Goal: Task Accomplishment & Management: Complete application form

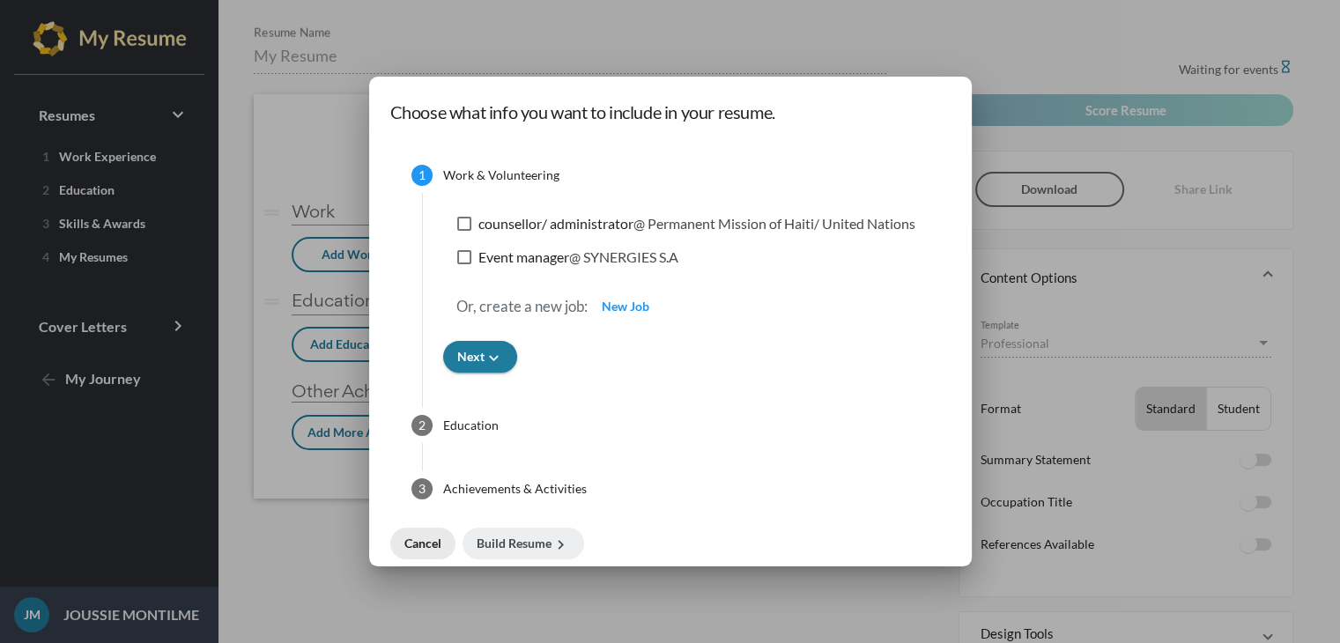
click at [415, 544] on span "Cancel" at bounding box center [422, 543] width 37 height 15
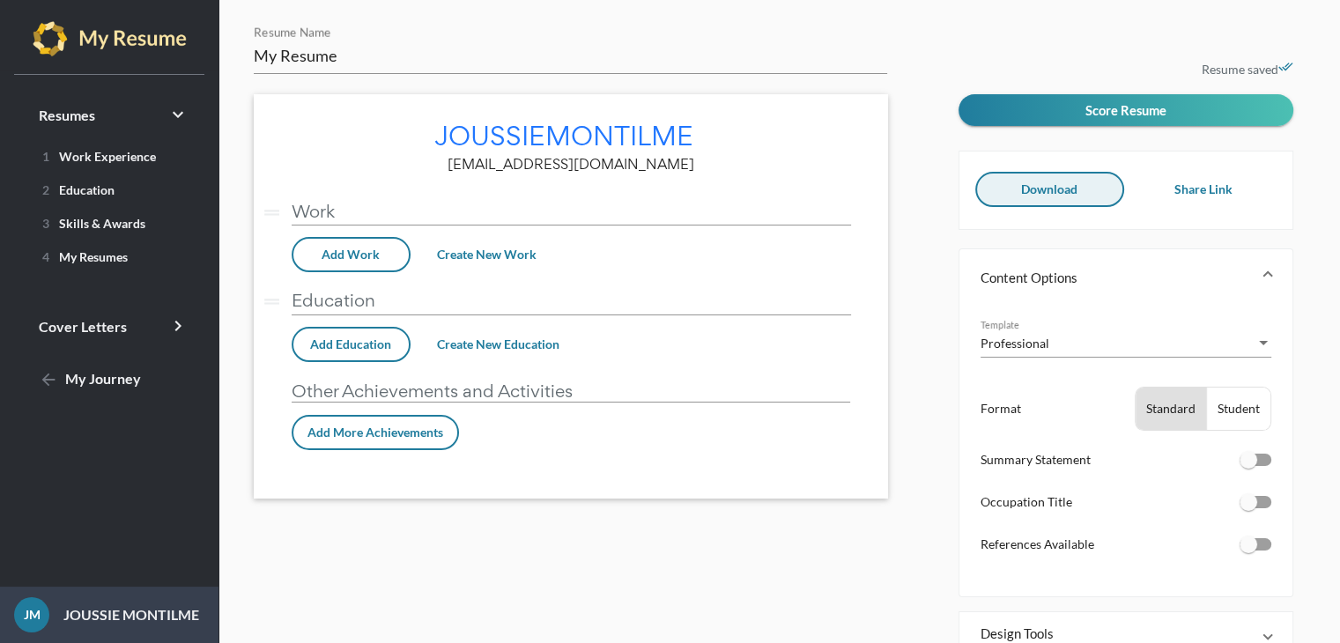
click at [1046, 185] on span "Download" at bounding box center [1049, 188] width 56 height 15
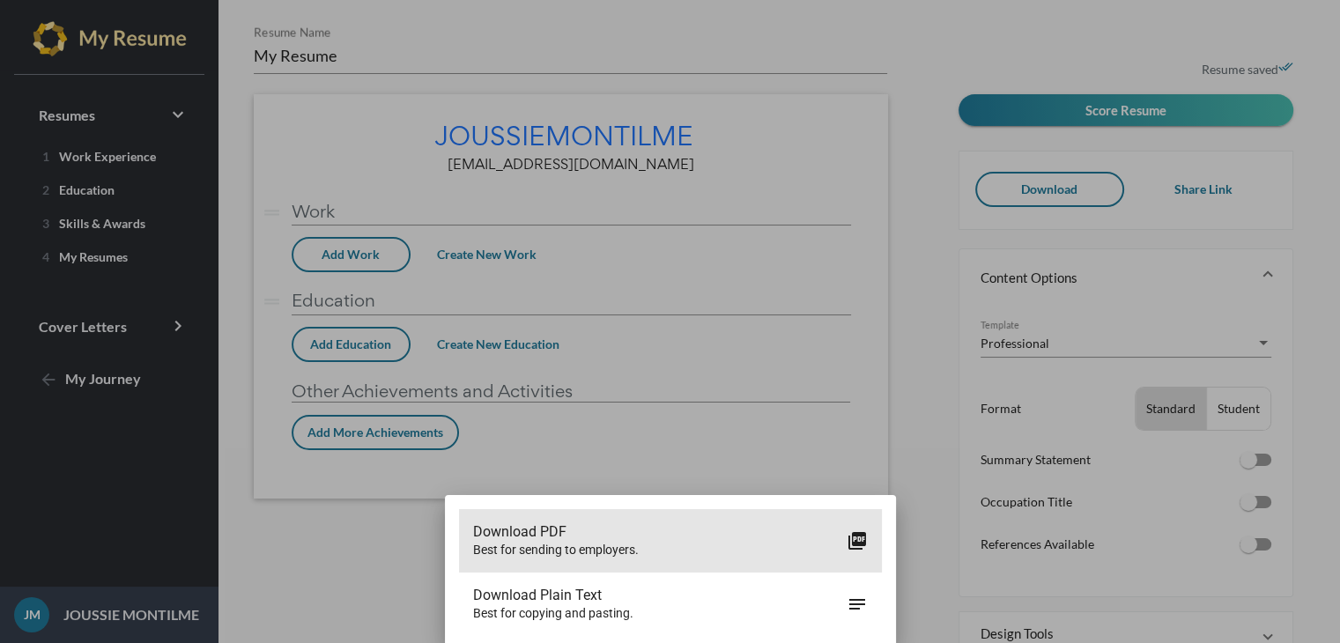
click at [735, 533] on span "Download PDF" at bounding box center [659, 532] width 373 height 18
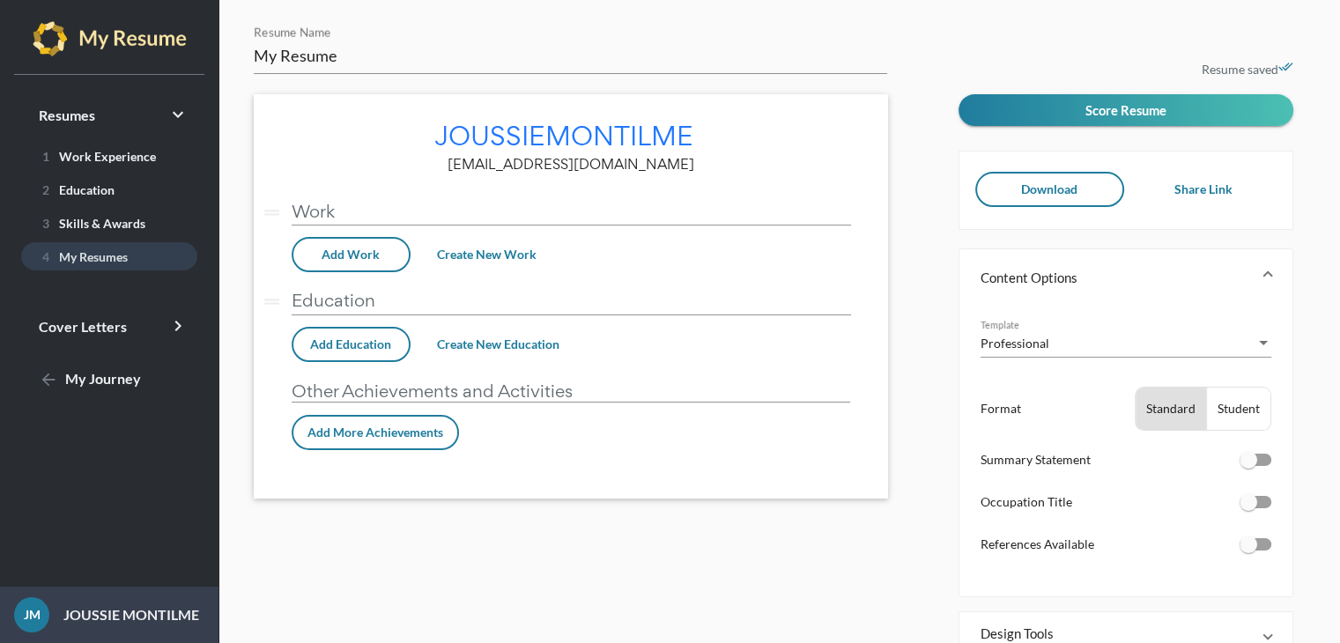
click at [149, 245] on link "4 My Resumes" at bounding box center [109, 256] width 176 height 28
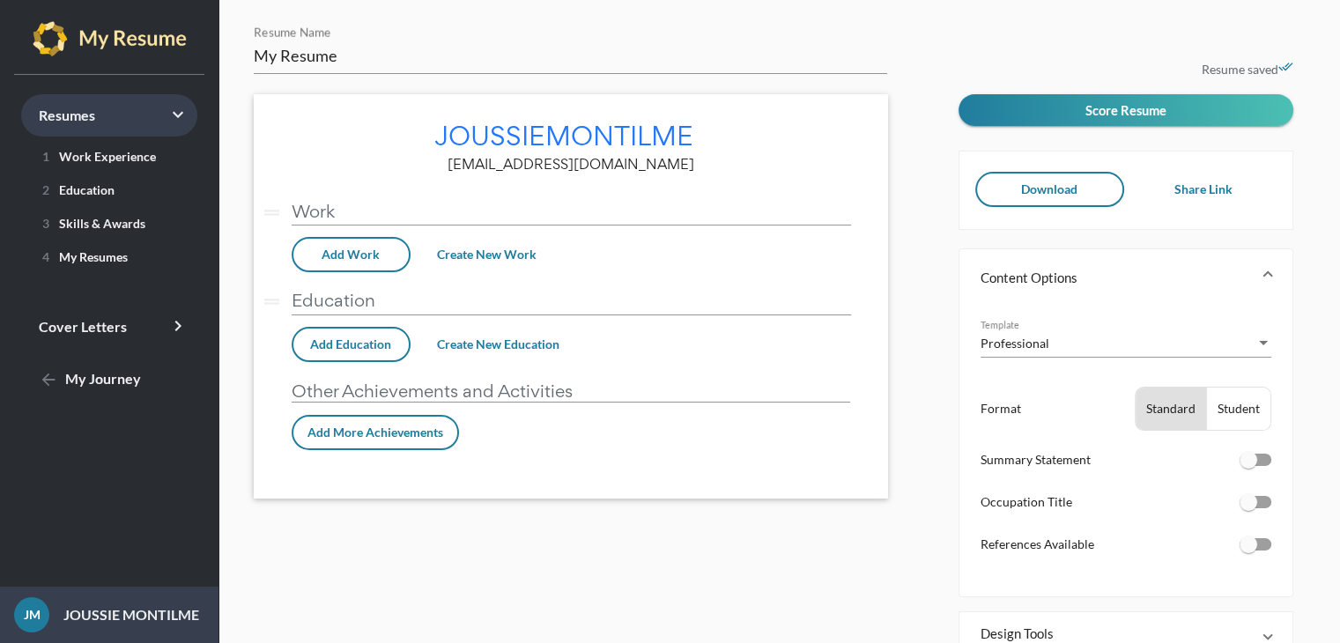
click at [170, 109] on icon "keyboard_arrow_right" at bounding box center [177, 114] width 21 height 21
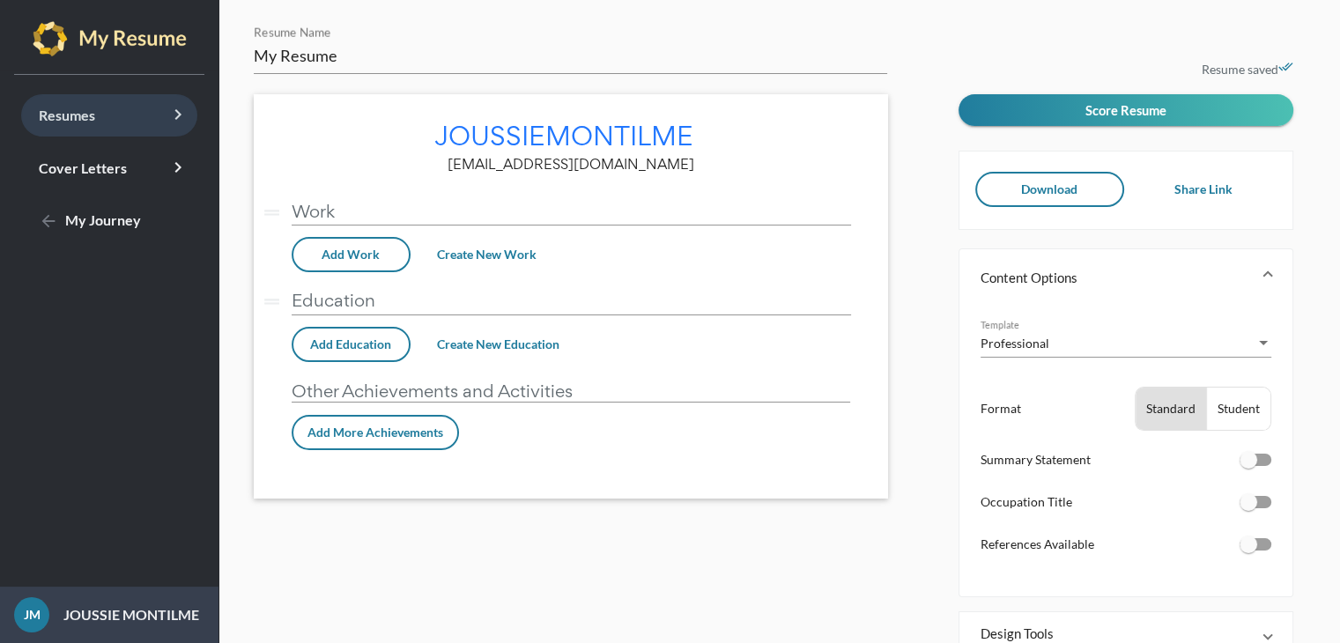
click at [170, 109] on icon "keyboard_arrow_right" at bounding box center [177, 114] width 21 height 21
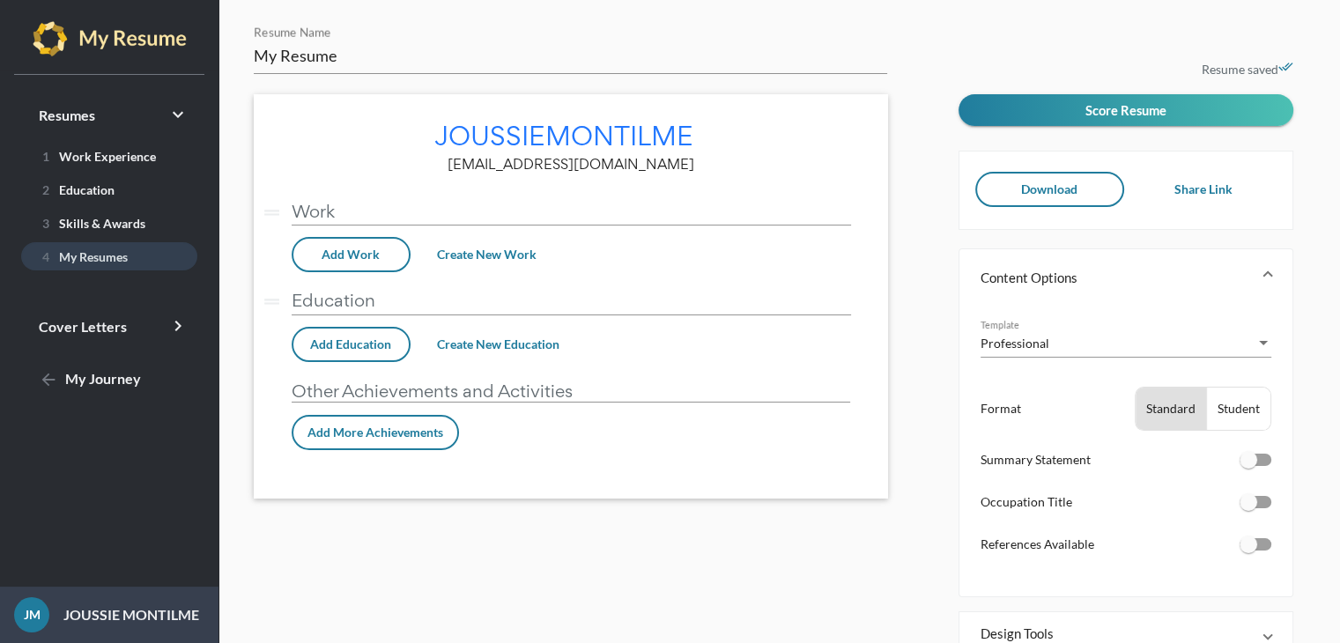
click at [85, 257] on span "4 My Resumes" at bounding box center [81, 256] width 92 height 15
click at [83, 254] on span "4 My Resumes" at bounding box center [81, 256] width 92 height 15
